Goal: Task Accomplishment & Management: Complete application form

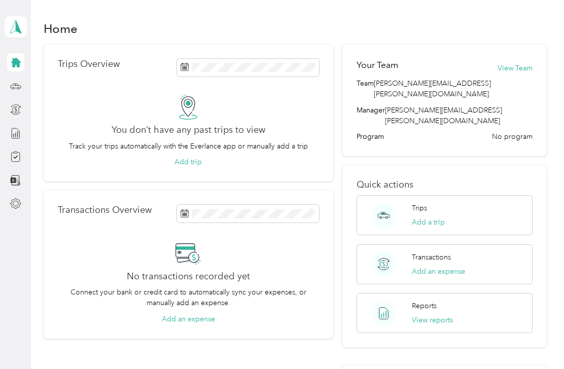
click at [15, 65] on icon at bounding box center [16, 63] width 10 height 10
click at [13, 89] on circle at bounding box center [13, 88] width 2 height 2
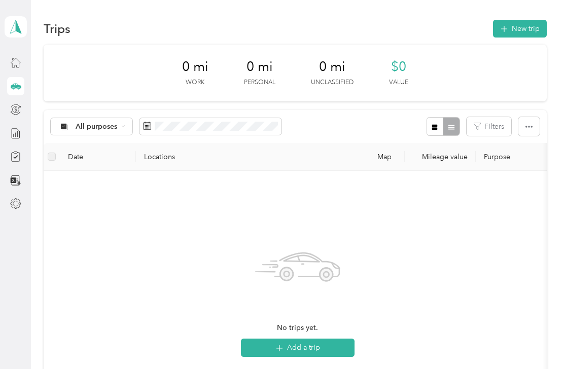
click at [14, 90] on icon at bounding box center [15, 86] width 11 height 11
click at [16, 138] on icon at bounding box center [15, 133] width 11 height 11
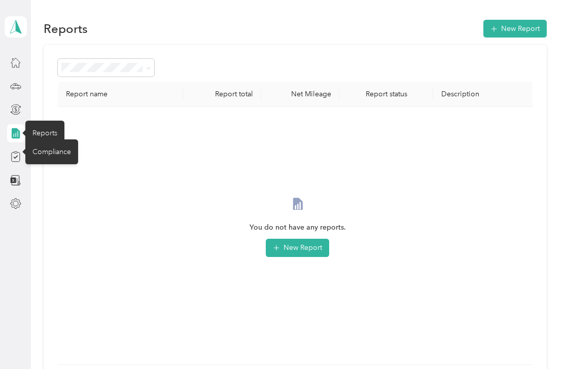
click at [15, 153] on icon at bounding box center [15, 156] width 11 height 11
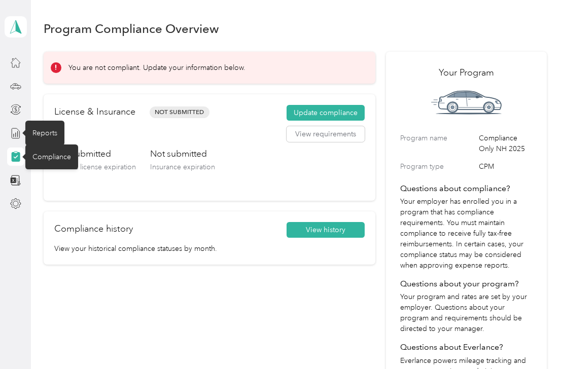
click at [239, 169] on div "Not submitted Driver’s license expiration Not submitted Insurance expiration" at bounding box center [209, 169] width 311 height 43
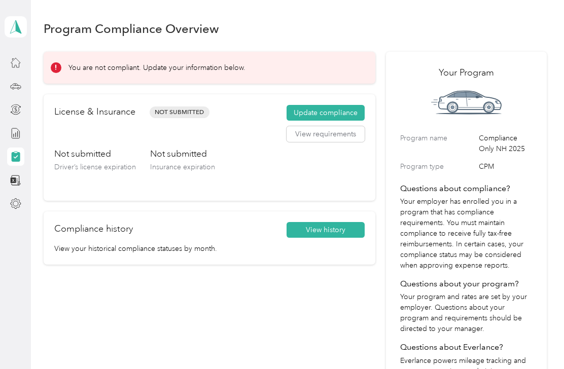
click at [356, 113] on button "Update compliance" at bounding box center [326, 113] width 78 height 16
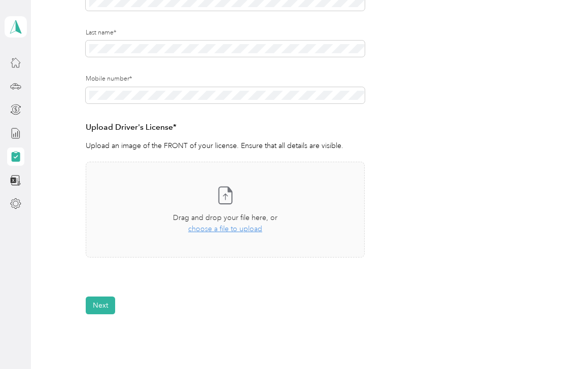
scroll to position [178, 0]
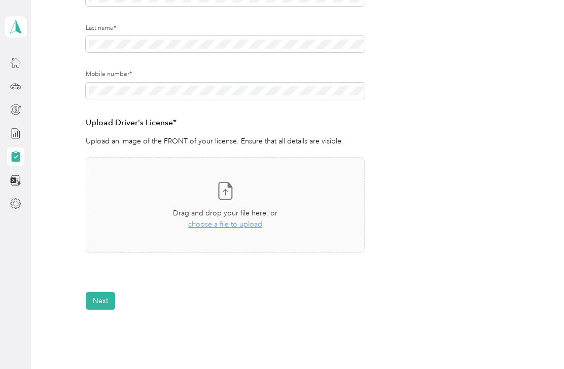
click at [225, 225] on span "choose a file to upload" at bounding box center [225, 224] width 74 height 9
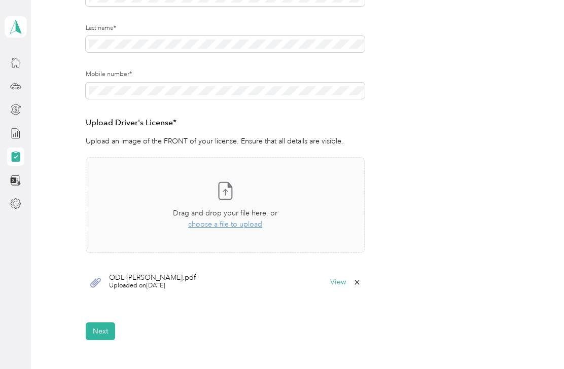
click at [340, 284] on button "View" at bounding box center [338, 282] width 16 height 7
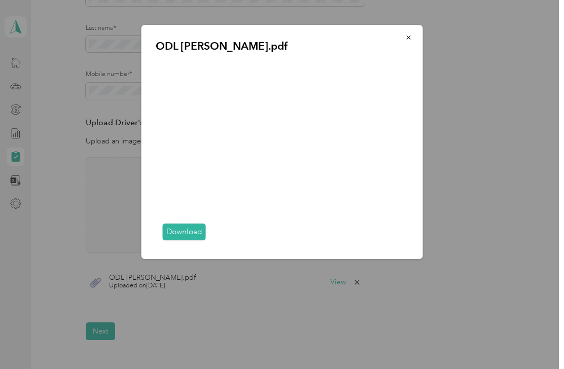
click at [414, 40] on button "button" at bounding box center [408, 37] width 21 height 18
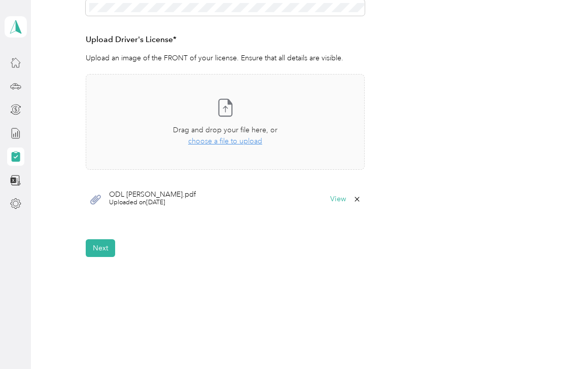
click at [92, 250] on button "Next" at bounding box center [100, 249] width 29 height 18
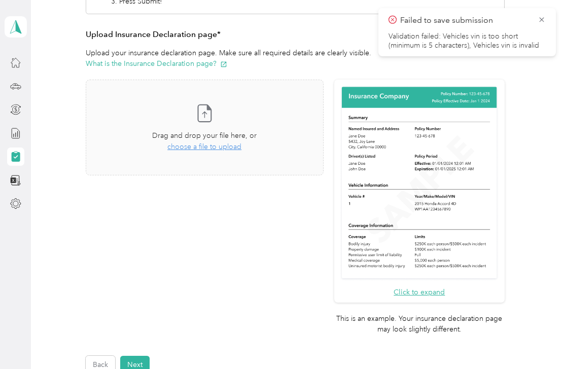
scroll to position [209, 0]
click at [240, 147] on span "choose a file to upload" at bounding box center [204, 147] width 74 height 9
click at [225, 145] on span "choose a file to upload" at bounding box center [204, 147] width 74 height 9
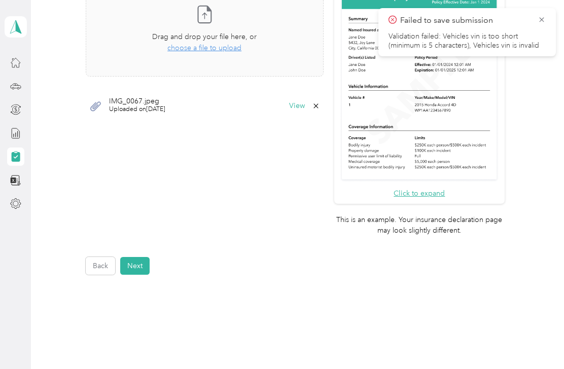
click at [137, 257] on button "Next" at bounding box center [134, 266] width 29 height 18
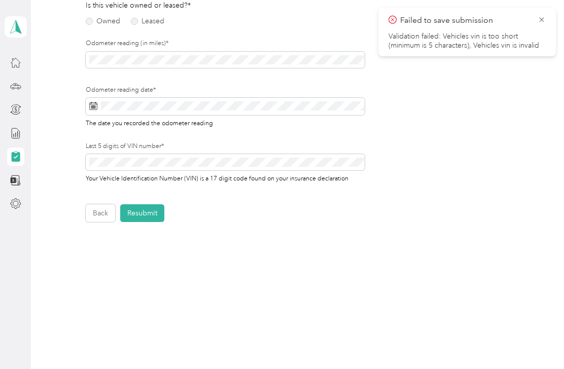
scroll to position [120, 0]
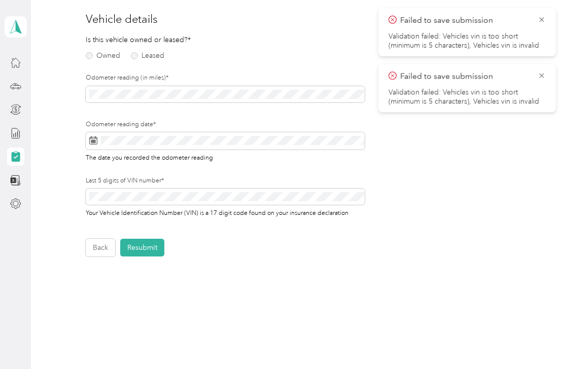
click at [90, 57] on label "Owned" at bounding box center [103, 55] width 35 height 7
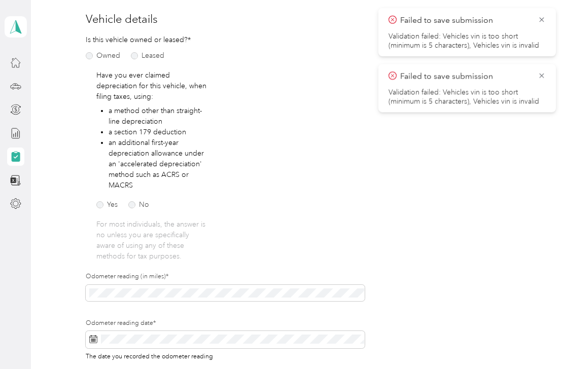
scroll to position [33, 0]
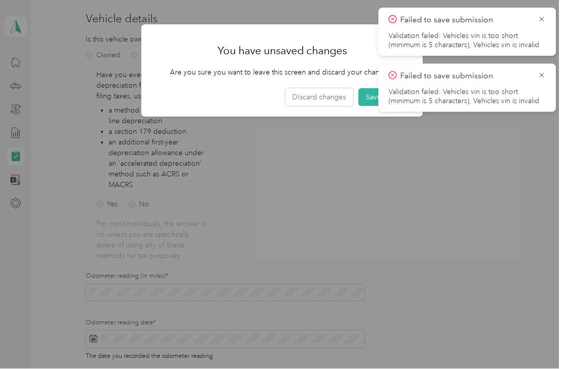
click at [322, 96] on button "Discard changes" at bounding box center [319, 98] width 68 height 18
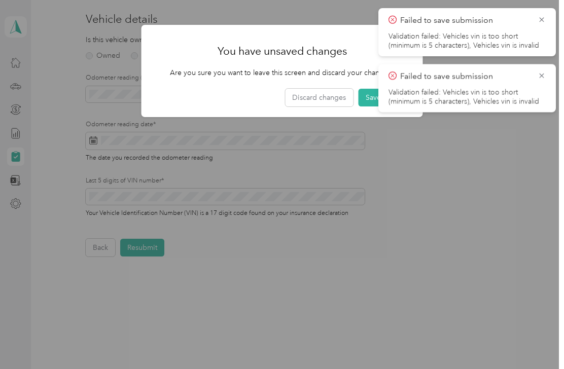
click at [541, 19] on icon at bounding box center [542, 19] width 8 height 9
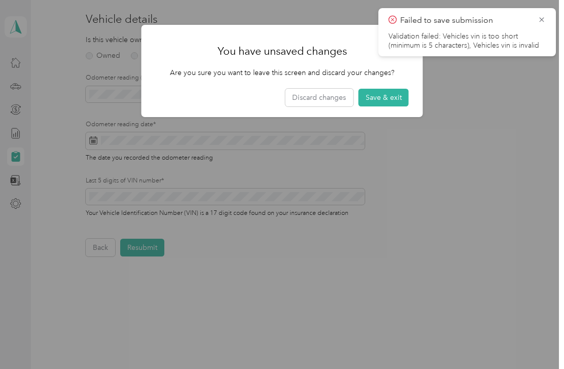
click at [543, 17] on icon at bounding box center [542, 19] width 8 height 9
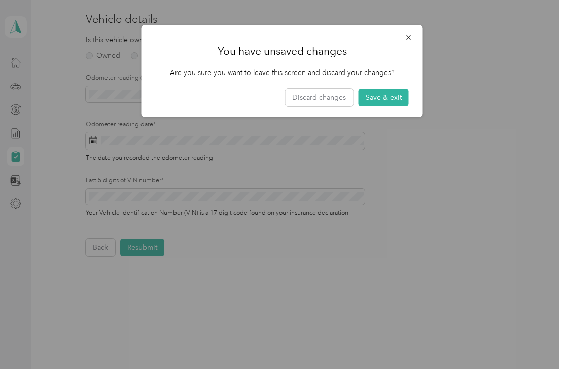
click at [406, 37] on icon "button" at bounding box center [408, 37] width 7 height 7
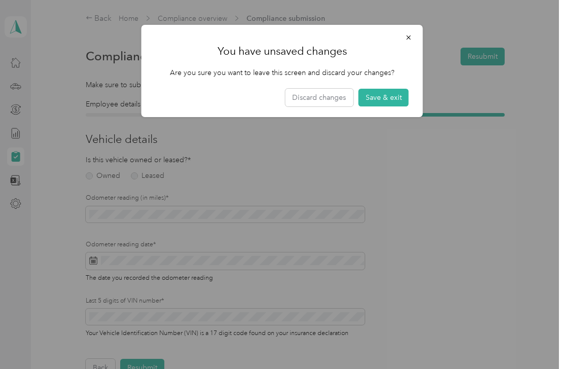
click at [326, 100] on button "Discard changes" at bounding box center [319, 98] width 68 height 18
click at [315, 100] on button "Discard changes" at bounding box center [319, 98] width 68 height 18
click at [412, 39] on icon "button" at bounding box center [408, 37] width 7 height 7
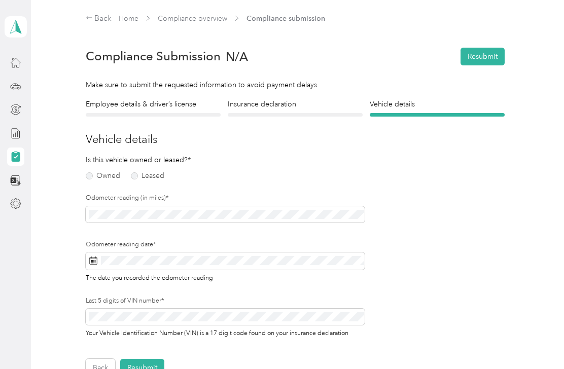
click at [88, 20] on icon at bounding box center [89, 17] width 7 height 7
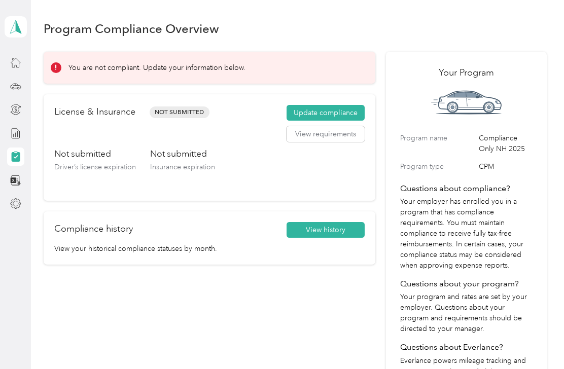
click at [343, 113] on button "Update compliance" at bounding box center [326, 113] width 78 height 16
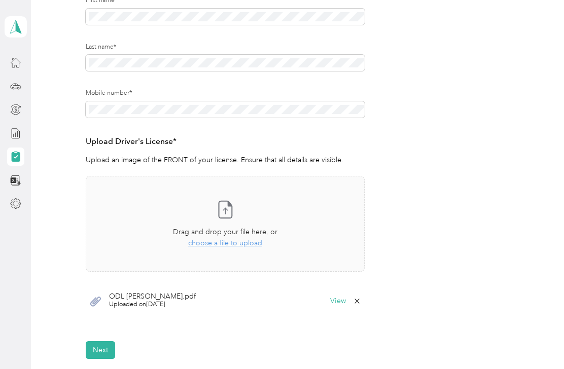
scroll to position [160, 0]
click at [240, 245] on span "choose a file to upload" at bounding box center [225, 242] width 74 height 9
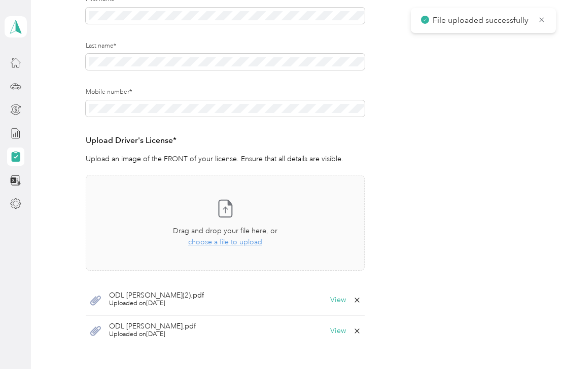
click at [361, 331] on icon at bounding box center [357, 331] width 8 height 8
click at [336, 338] on button "Yes" at bounding box center [335, 337] width 20 height 16
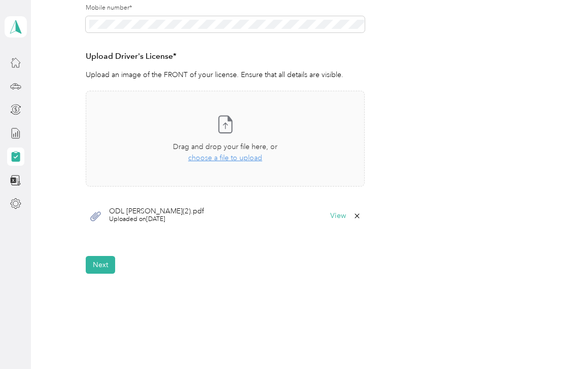
scroll to position [256, 0]
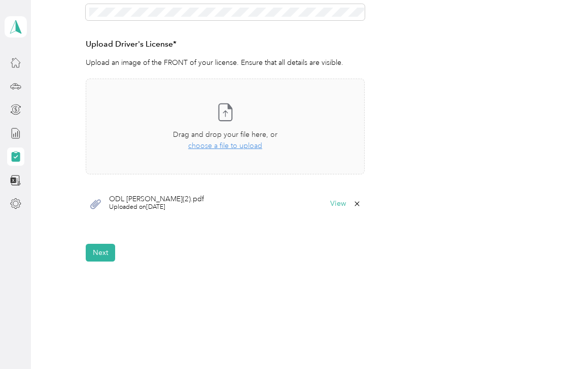
click at [99, 248] on button "Next" at bounding box center [100, 253] width 29 height 18
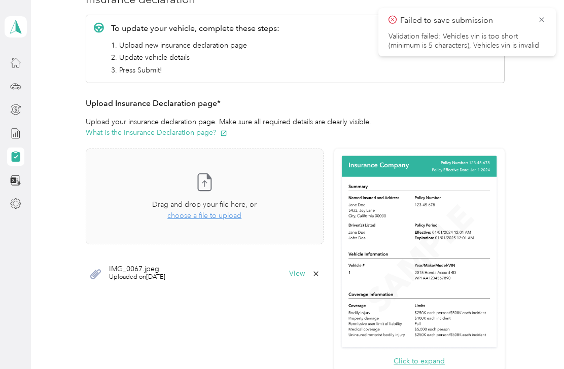
scroll to position [142, 0]
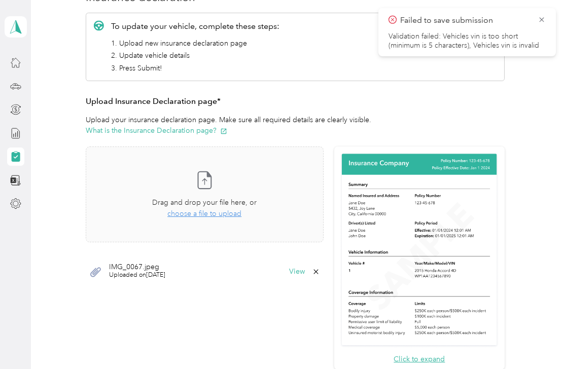
click at [227, 216] on span "choose a file to upload" at bounding box center [204, 214] width 74 height 9
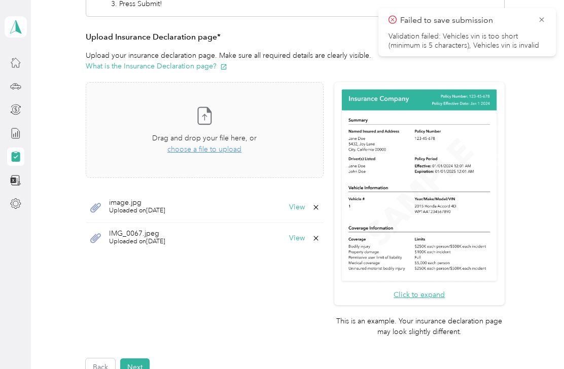
scroll to position [207, 0]
click at [544, 19] on icon at bounding box center [542, 19] width 8 height 9
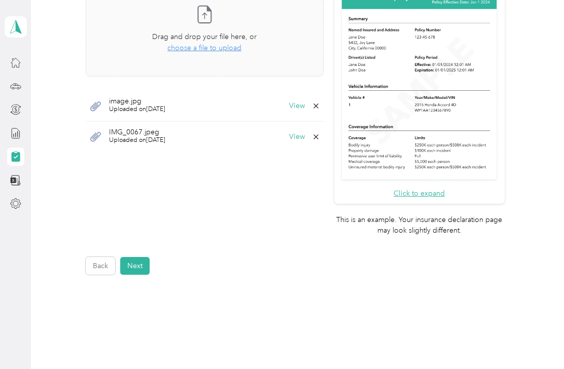
click at [141, 257] on button "Next" at bounding box center [134, 266] width 29 height 18
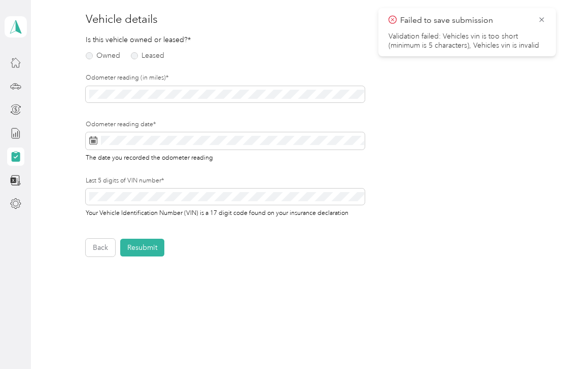
click at [233, 86] on span at bounding box center [226, 94] width 280 height 16
click at [90, 58] on label "Owned" at bounding box center [103, 55] width 35 height 7
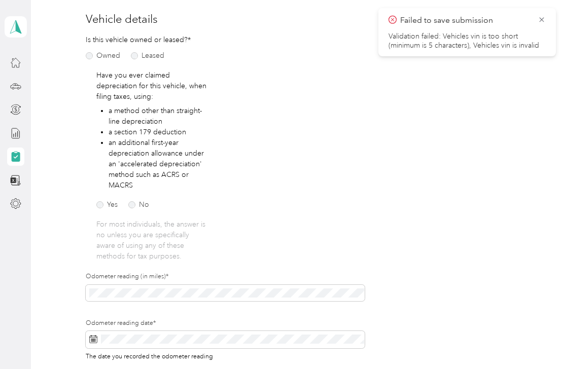
click at [92, 58] on label "Owned" at bounding box center [103, 55] width 35 height 7
click at [133, 202] on label "No" at bounding box center [138, 204] width 21 height 7
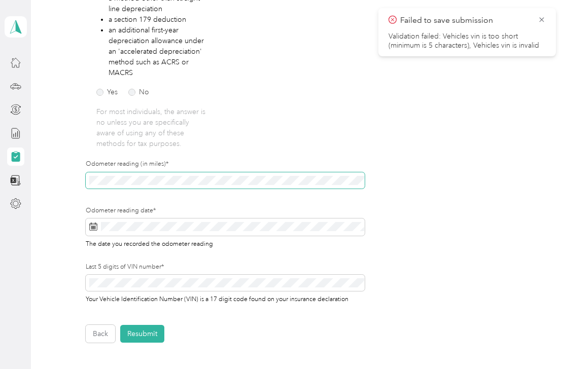
scroll to position [0, 0]
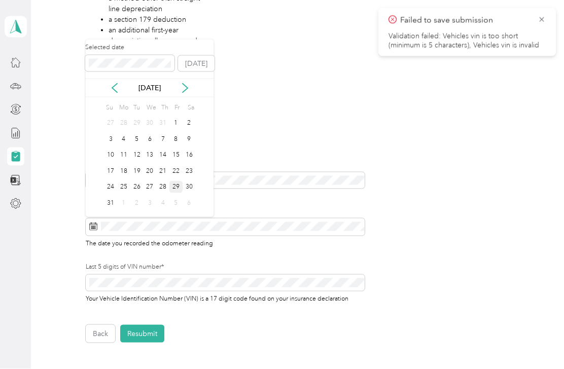
click at [202, 63] on button "[DATE]" at bounding box center [196, 64] width 37 height 16
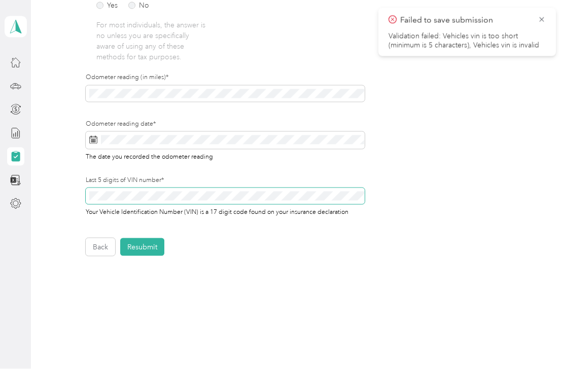
scroll to position [319, 0]
click at [149, 244] on button "Resubmit" at bounding box center [142, 248] width 44 height 18
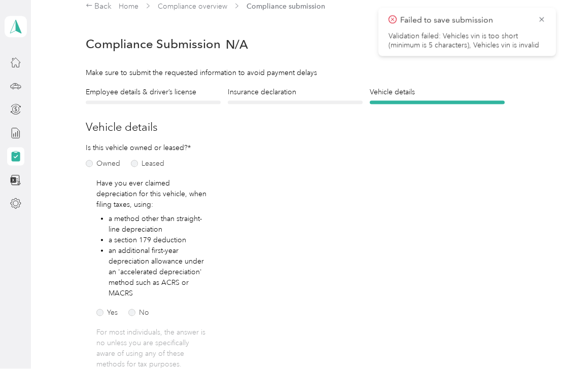
scroll to position [1, 0]
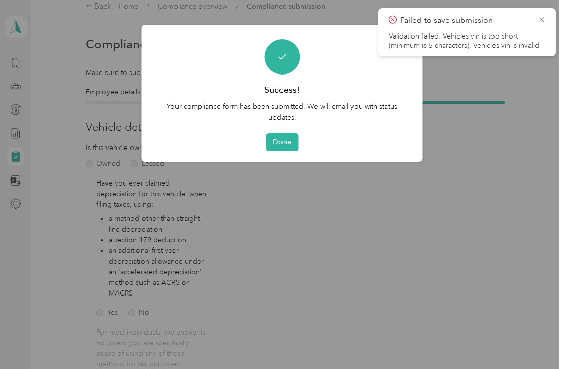
click at [281, 143] on button "Done" at bounding box center [282, 142] width 32 height 18
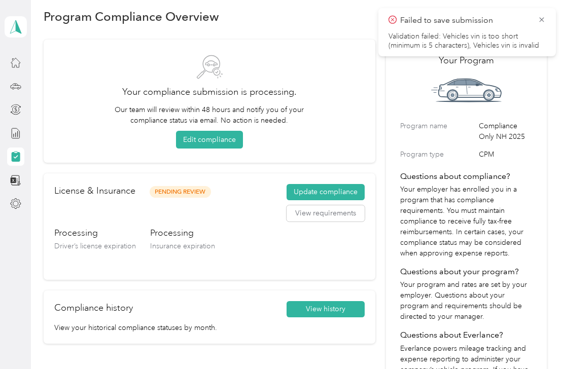
click at [544, 22] on icon at bounding box center [542, 19] width 8 height 9
